Goal: Information Seeking & Learning: Compare options

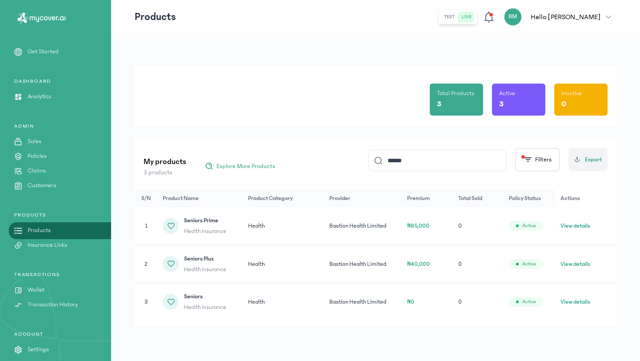
click at [577, 264] on button "View details" at bounding box center [575, 263] width 30 height 9
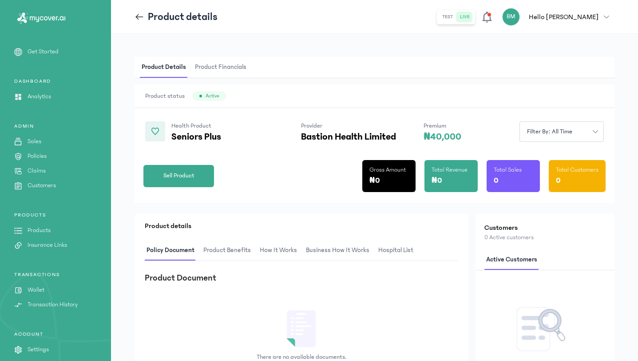
click at [138, 20] on icon at bounding box center [140, 17] width 10 height 10
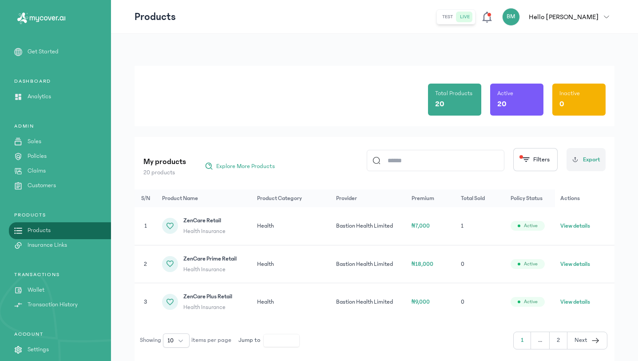
click at [435, 165] on input at bounding box center [440, 160] width 118 height 20
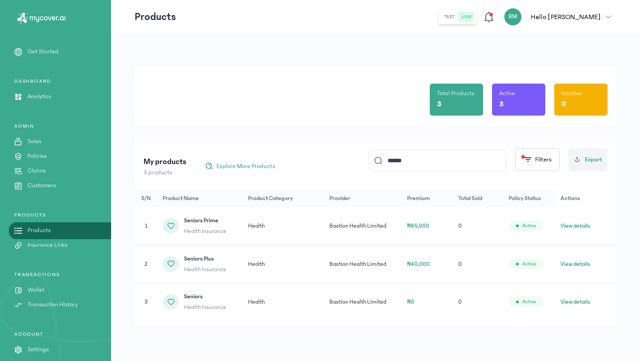
type input "******"
click at [575, 226] on button "View details" at bounding box center [575, 225] width 30 height 9
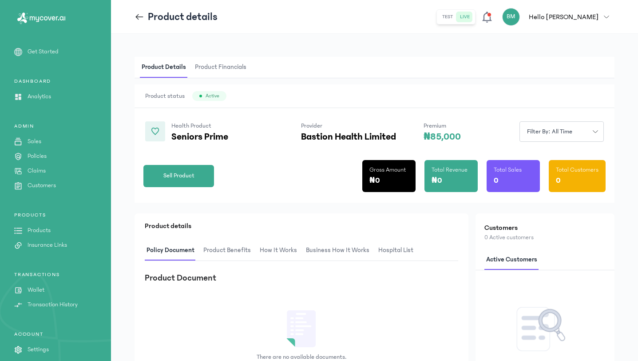
click at [137, 16] on icon at bounding box center [140, 16] width 8 height 0
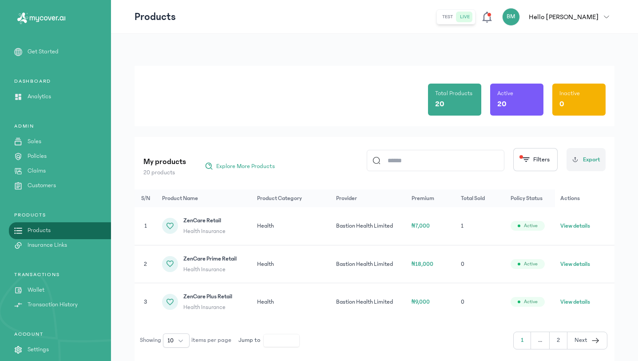
click at [435, 161] on input at bounding box center [440, 160] width 118 height 20
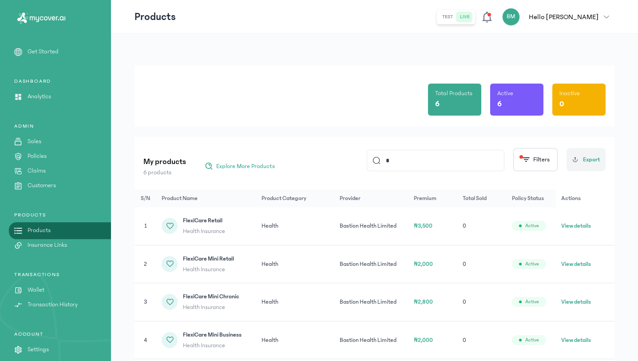
type input "*"
type input "******"
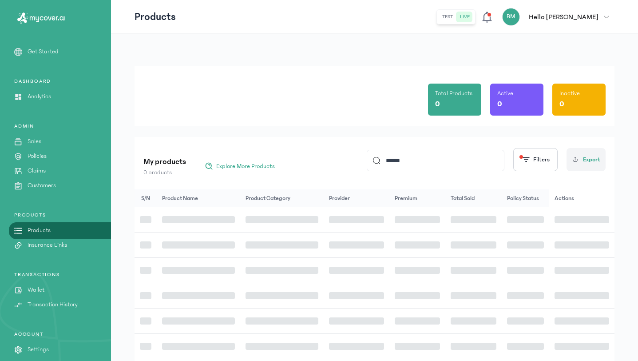
click at [374, 289] on td at bounding box center [356, 295] width 65 height 25
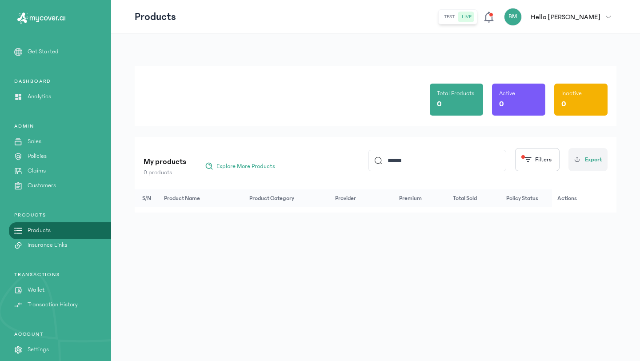
click at [47, 231] on p "Products" at bounding box center [39, 230] width 23 height 9
click at [239, 168] on span "Explore More Products" at bounding box center [245, 166] width 59 height 9
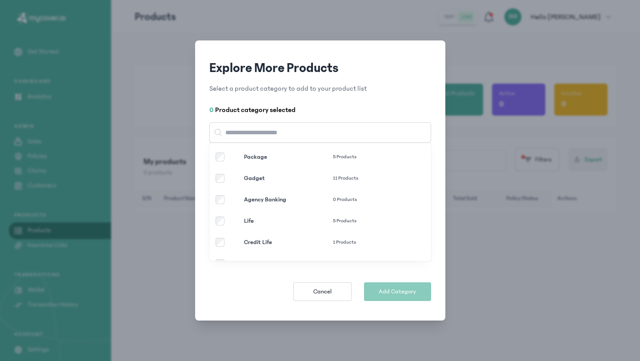
click at [281, 178] on p "Gadget" at bounding box center [288, 178] width 89 height 9
click at [391, 292] on span "Add Category" at bounding box center [397, 291] width 37 height 9
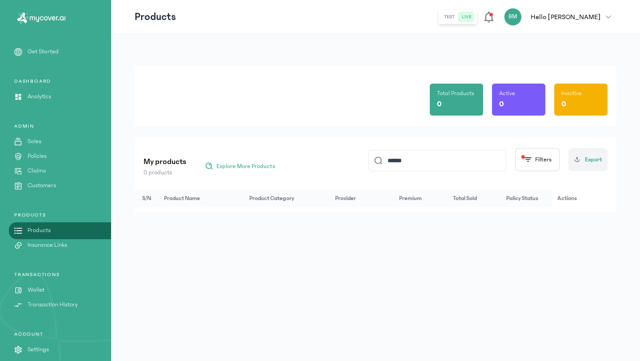
click at [400, 165] on input "******" at bounding box center [441, 160] width 118 height 20
click at [96, 226] on link "Products" at bounding box center [55, 230] width 111 height 9
click at [401, 164] on input at bounding box center [441, 160] width 118 height 20
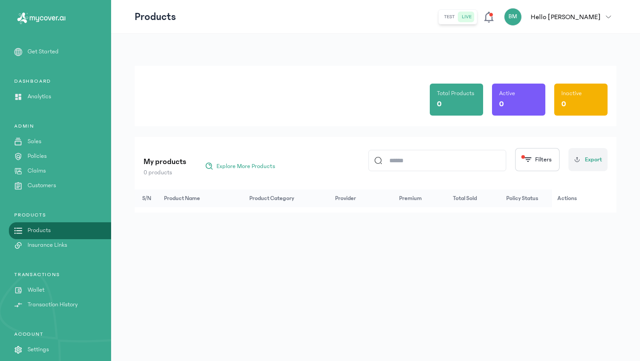
click at [77, 232] on link "Products" at bounding box center [55, 230] width 111 height 9
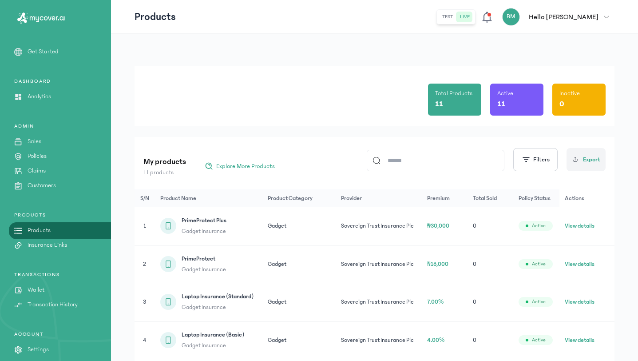
click at [389, 159] on input at bounding box center [440, 160] width 118 height 20
type input "******"
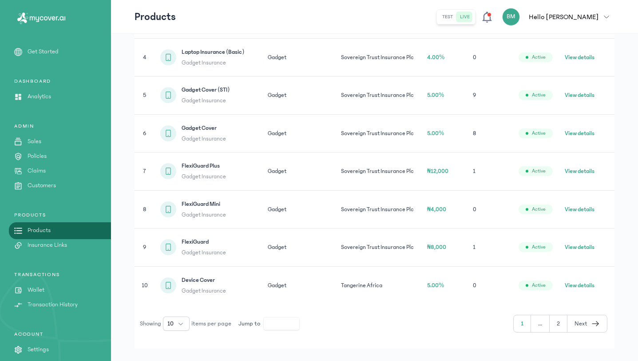
scroll to position [281, 0]
click at [593, 133] on button "View details" at bounding box center [580, 134] width 30 height 9
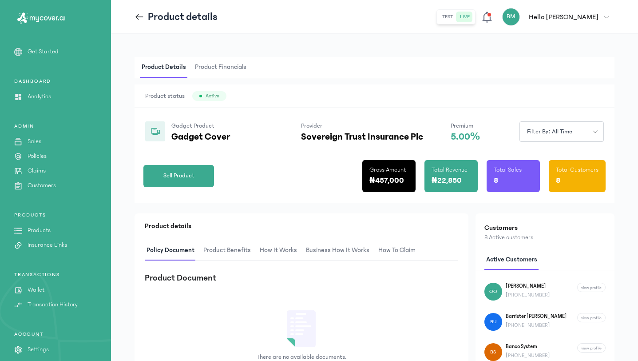
click at [138, 22] on div "Product details" at bounding box center [176, 17] width 83 height 14
click at [143, 21] on icon at bounding box center [140, 17] width 10 height 10
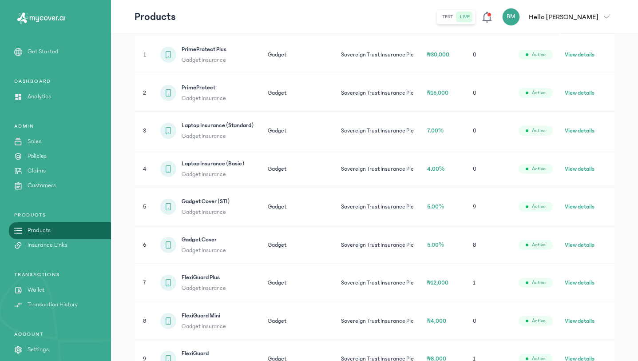
scroll to position [174, 0]
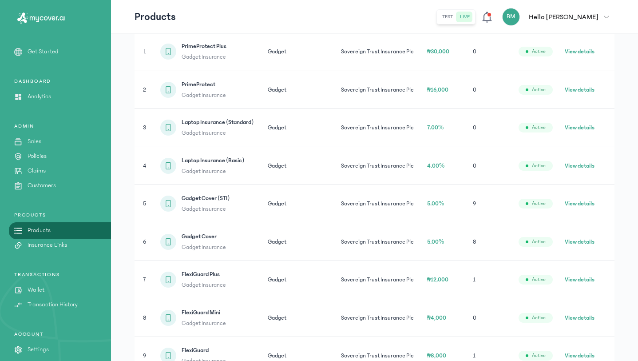
click at [592, 200] on button "View details" at bounding box center [580, 203] width 30 height 9
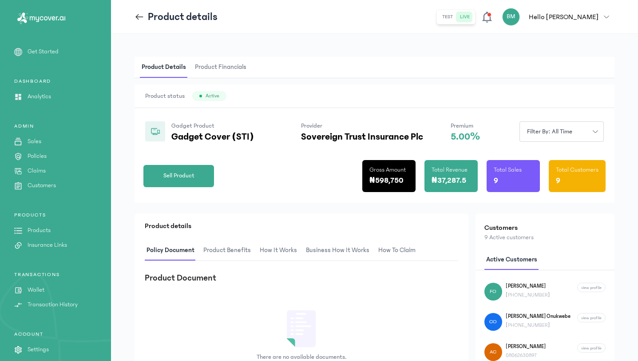
click at [144, 16] on span at bounding box center [141, 17] width 13 height 10
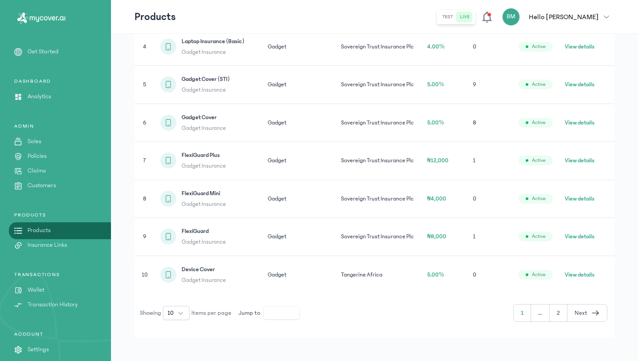
scroll to position [299, 0]
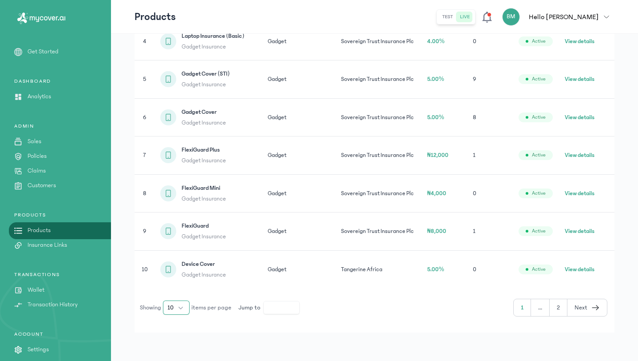
click at [181, 306] on button "10" at bounding box center [176, 307] width 27 height 14
click at [176, 287] on span "100" at bounding box center [173, 287] width 10 height 9
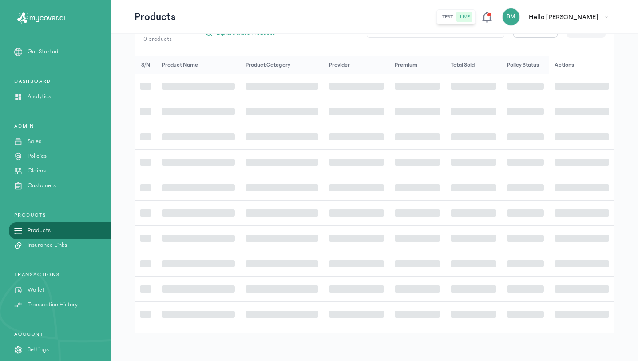
scroll to position [133, 0]
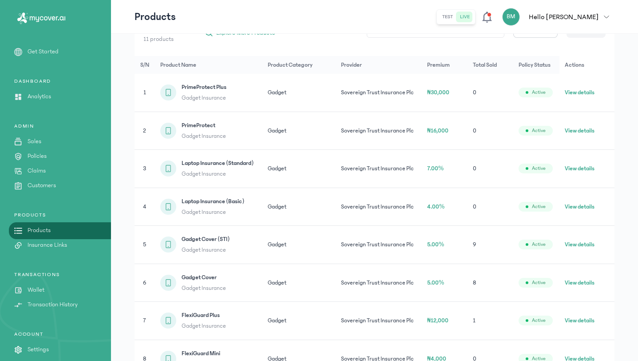
click at [590, 240] on button "View details" at bounding box center [580, 244] width 30 height 9
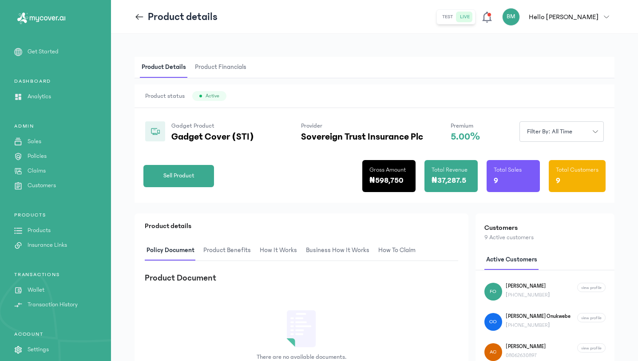
click at [140, 16] on icon at bounding box center [140, 16] width 8 height 0
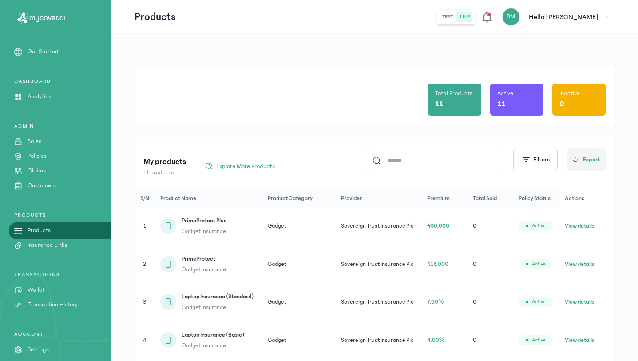
click at [453, 153] on input at bounding box center [440, 160] width 118 height 20
type input "****"
